Goal: Task Accomplishment & Management: Complete application form

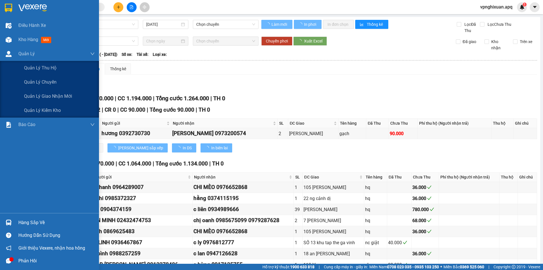
type input "[DATE]"
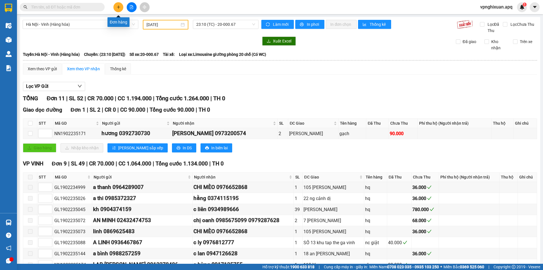
click at [119, 6] on icon "plus" at bounding box center [119, 7] width 4 height 4
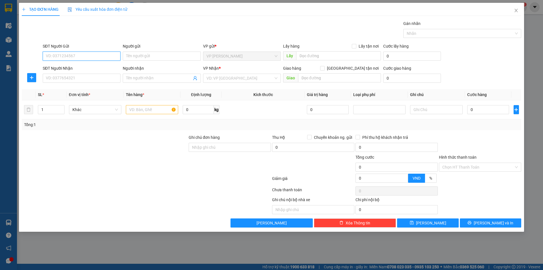
click at [90, 57] on input "SĐT Người Gửi" at bounding box center [82, 56] width 78 height 9
type input "0961573076"
click at [149, 57] on input "Người gửi" at bounding box center [162, 56] width 78 height 9
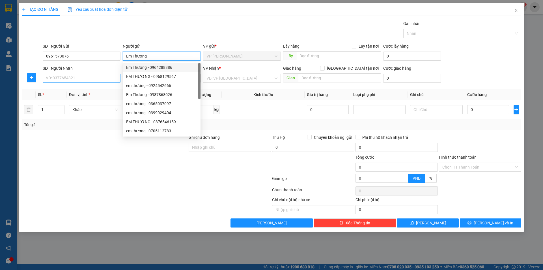
type input "Em Thương"
click at [76, 78] on input "SĐT Người Nhận" at bounding box center [82, 78] width 78 height 9
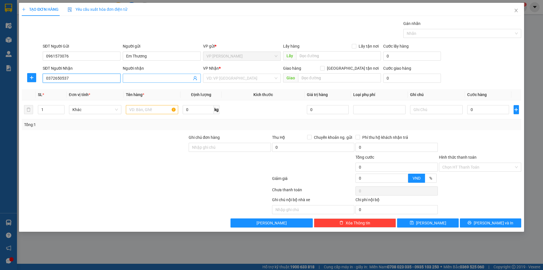
type input "0372650537"
click at [133, 79] on input "Người nhận" at bounding box center [158, 78] width 65 height 6
type input "[PERSON_NAME]"
click at [239, 78] on input "search" at bounding box center [240, 78] width 67 height 8
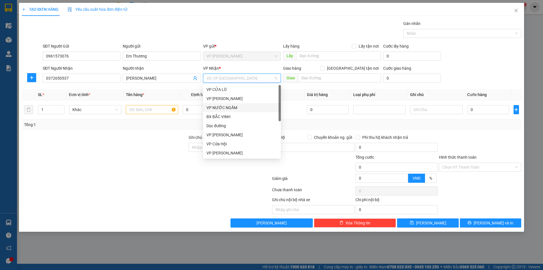
scroll to position [57, 0]
click at [228, 140] on div "VP MỸ ĐÌNH" at bounding box center [242, 141] width 71 height 6
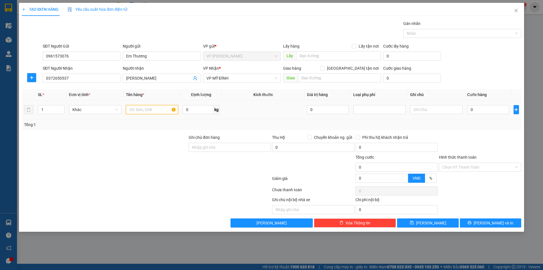
click at [146, 112] on input "text" at bounding box center [152, 109] width 52 height 9
type input "CCCD"
click at [482, 109] on input "0" at bounding box center [489, 109] width 42 height 9
type input "3"
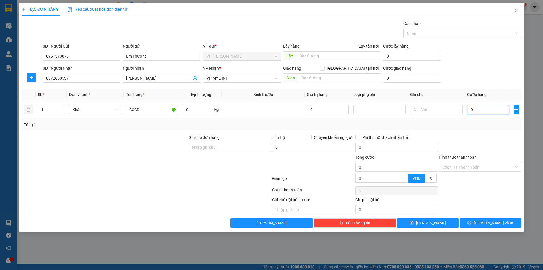
type input "3"
type input "30"
type input "300"
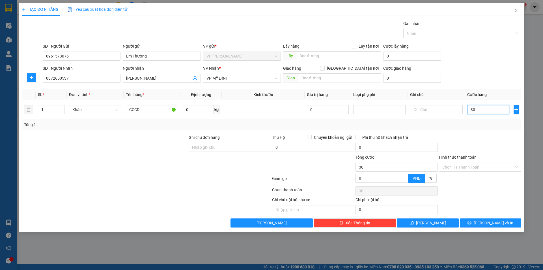
type input "300"
type input "3.000"
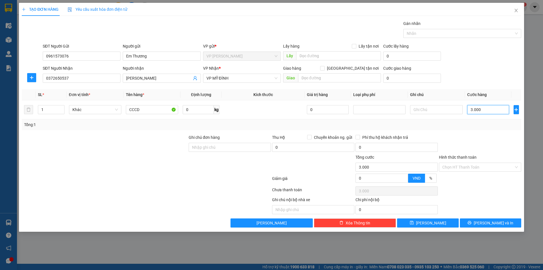
type input "30.000"
click at [477, 167] on input "Hình thức thanh toán" at bounding box center [479, 167] width 72 height 8
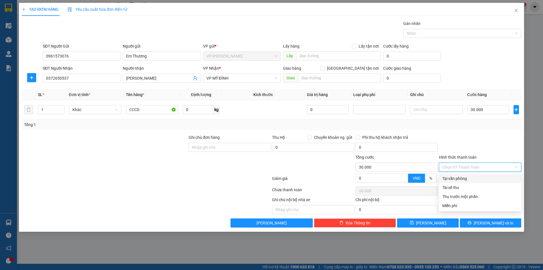
drag, startPoint x: 460, startPoint y: 178, endPoint x: 472, endPoint y: 187, distance: 14.6
click at [462, 178] on div "Tại văn phòng" at bounding box center [481, 178] width 76 height 6
type input "0"
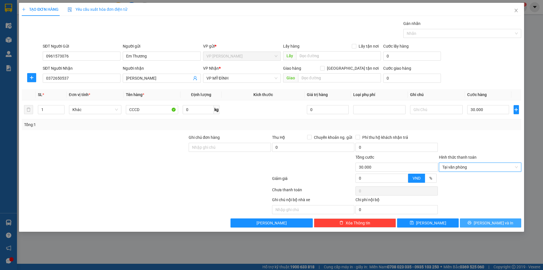
click at [492, 223] on span "[PERSON_NAME] và In" at bounding box center [494, 223] width 40 height 6
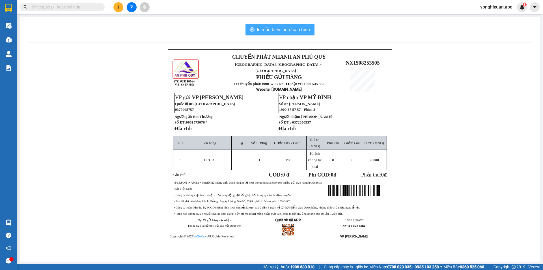
click at [280, 28] on span "In mẫu biên lai tự cấu hình" at bounding box center [283, 29] width 53 height 7
